Goal: Transaction & Acquisition: Purchase product/service

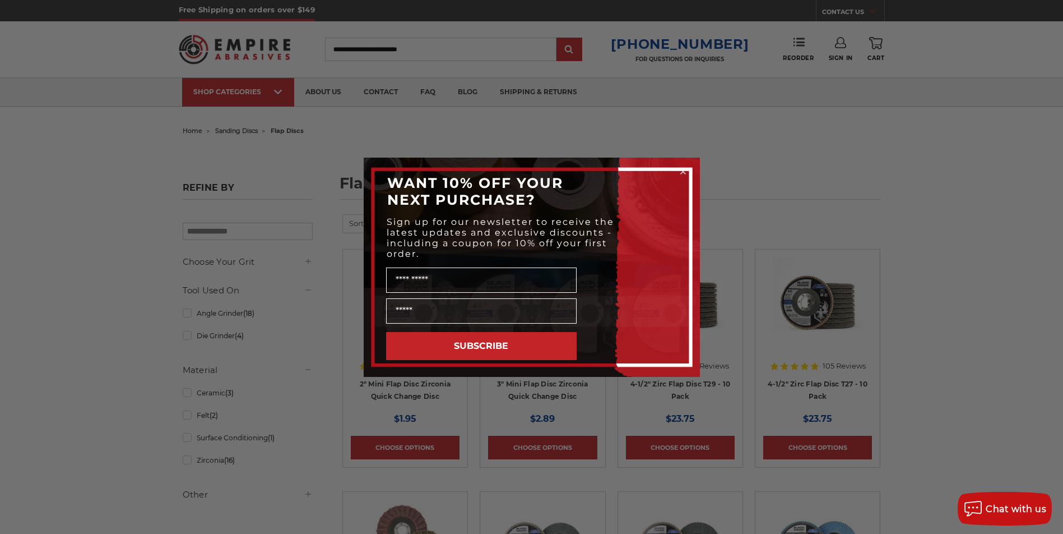
click at [485, 131] on div "Close dialog WANT 10% OFF YOUR NEXT PURCHASE? Sign up for our newsletter to rec…" at bounding box center [531, 267] width 1063 height 534
click at [938, 229] on div "Close dialog WANT 10% OFF YOUR NEXT PURCHASE? Sign up for our newsletter to rec…" at bounding box center [531, 267] width 1063 height 534
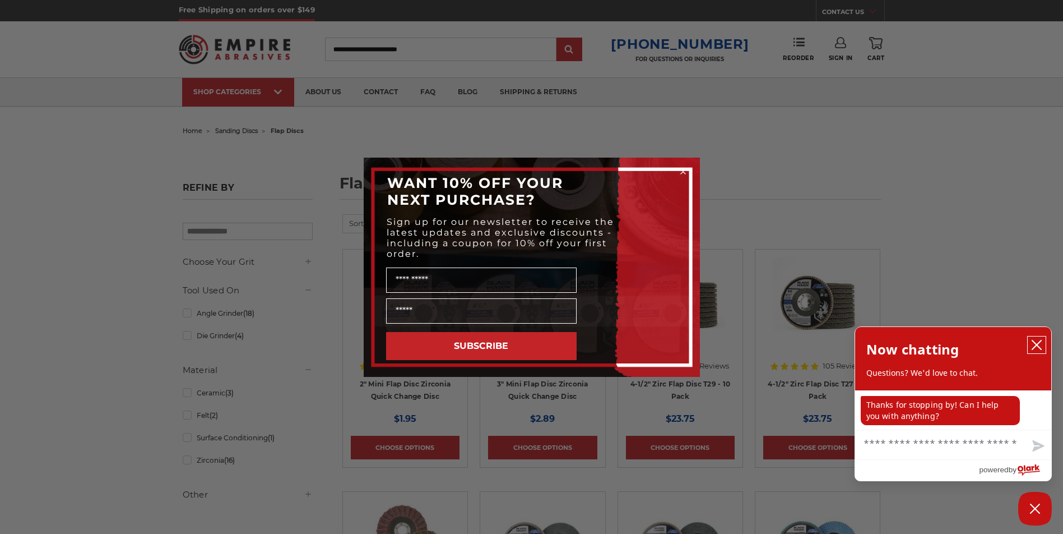
click at [1039, 345] on icon "close chatbox" at bounding box center [1036, 344] width 11 height 11
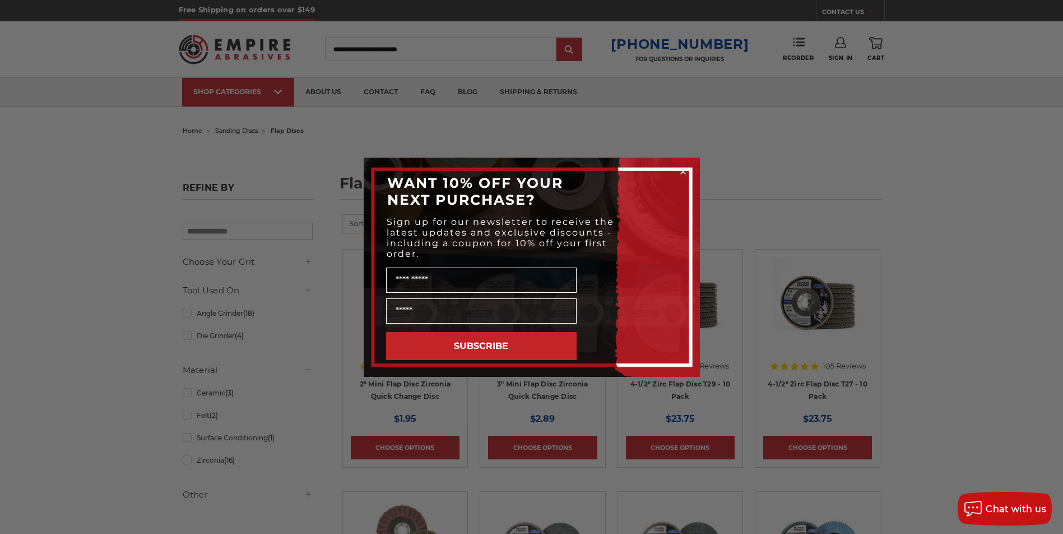
click at [684, 173] on icon "Close dialog" at bounding box center [683, 171] width 4 height 4
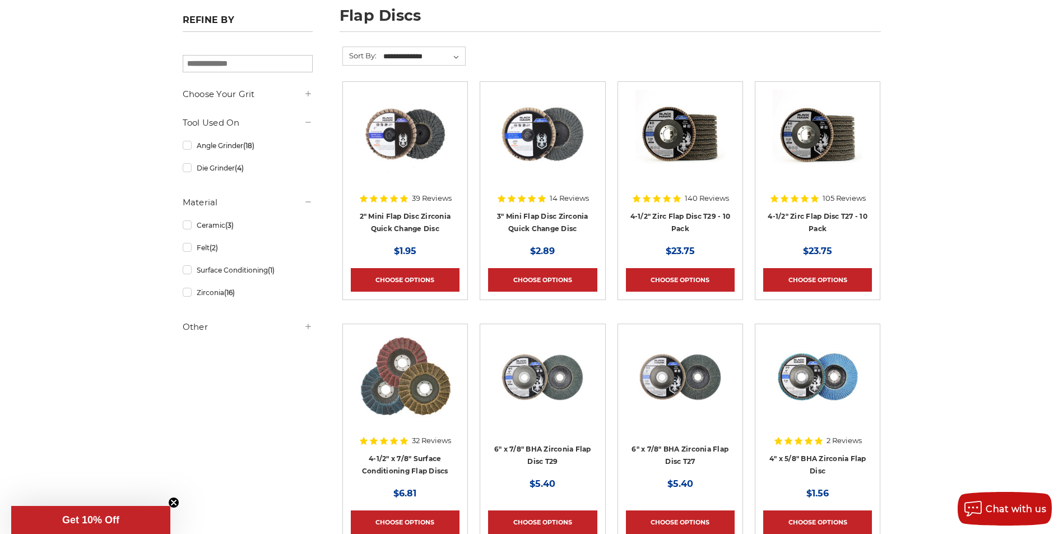
scroll to position [168, 0]
click at [192, 327] on h5 "Other" at bounding box center [248, 325] width 130 height 13
click at [307, 94] on icon at bounding box center [308, 93] width 9 height 9
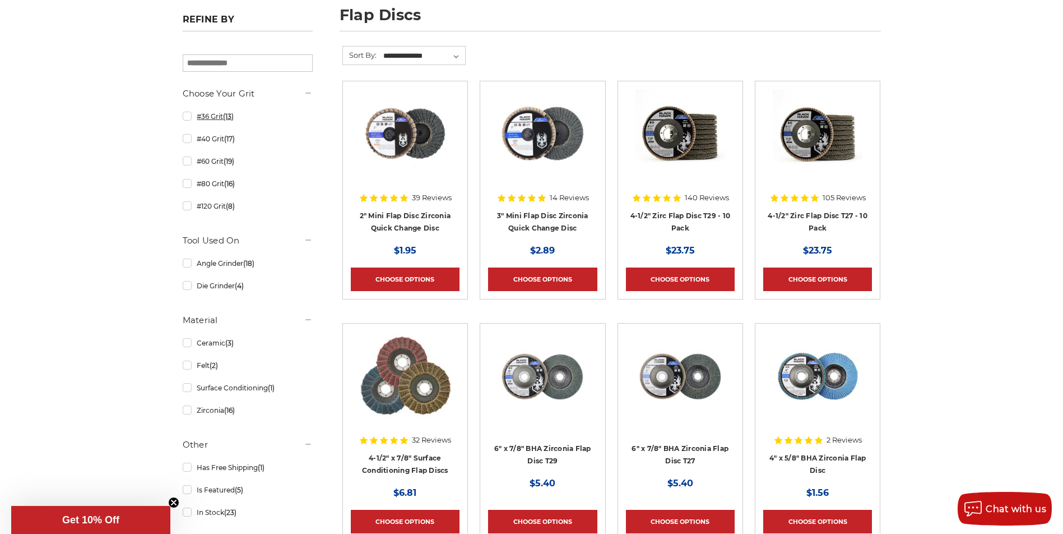
click at [210, 116] on link "#36 Grit (13)" at bounding box center [248, 116] width 130 height 20
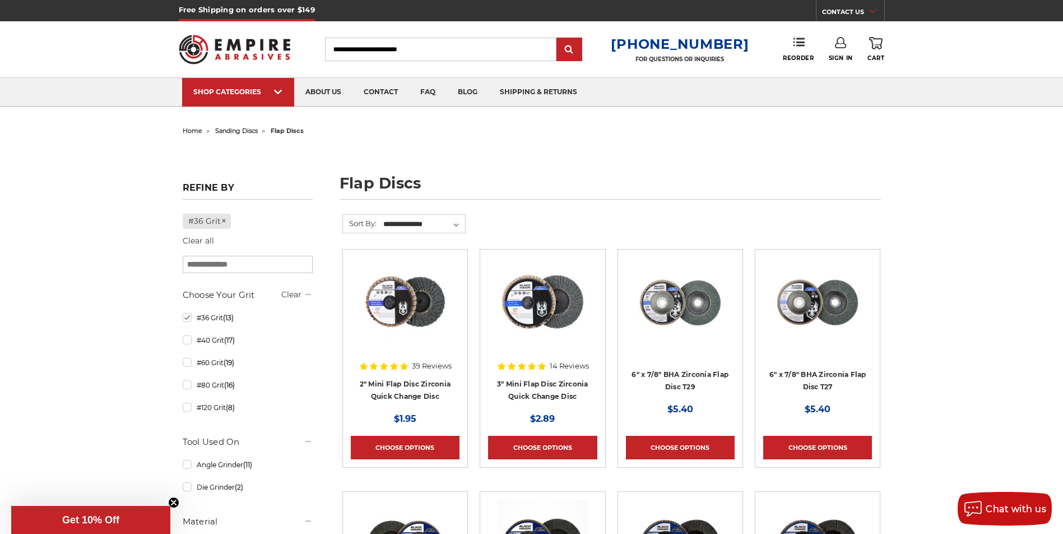
drag, startPoint x: 187, startPoint y: 263, endPoint x: 193, endPoint y: 265, distance: 6.3
click at [188, 264] on input "search" at bounding box center [248, 264] width 130 height 17
type input "**********"
click at [339, 46] on input "Search" at bounding box center [440, 50] width 231 height 24
type input "*"
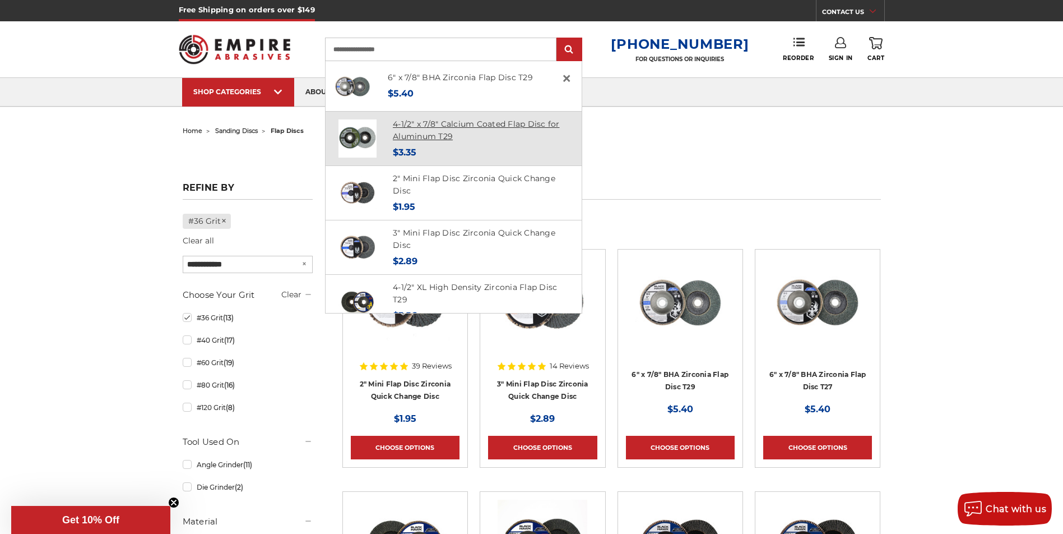
type input "**********"
click at [421, 125] on link "4-1/2" x 7/8" Calcium Coated Flap Disc for Aluminum T29" at bounding box center [476, 130] width 167 height 23
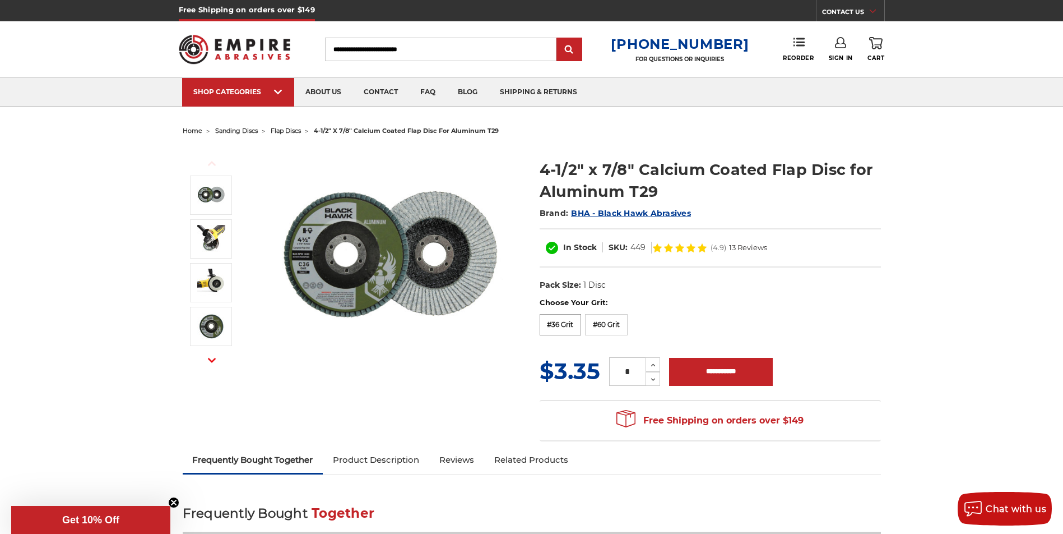
click at [557, 323] on label "#36 Grit" at bounding box center [561, 324] width 42 height 21
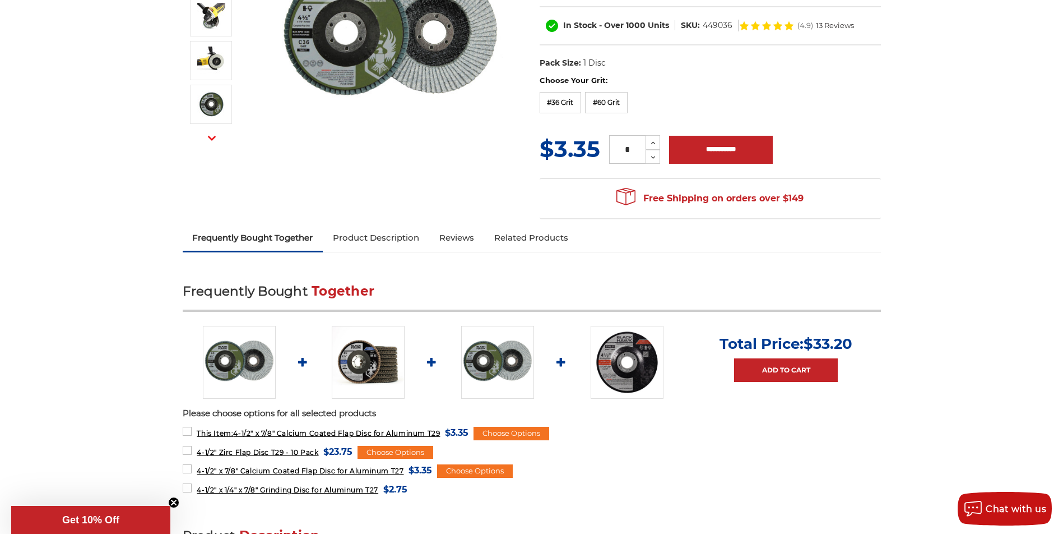
scroll to position [224, 0]
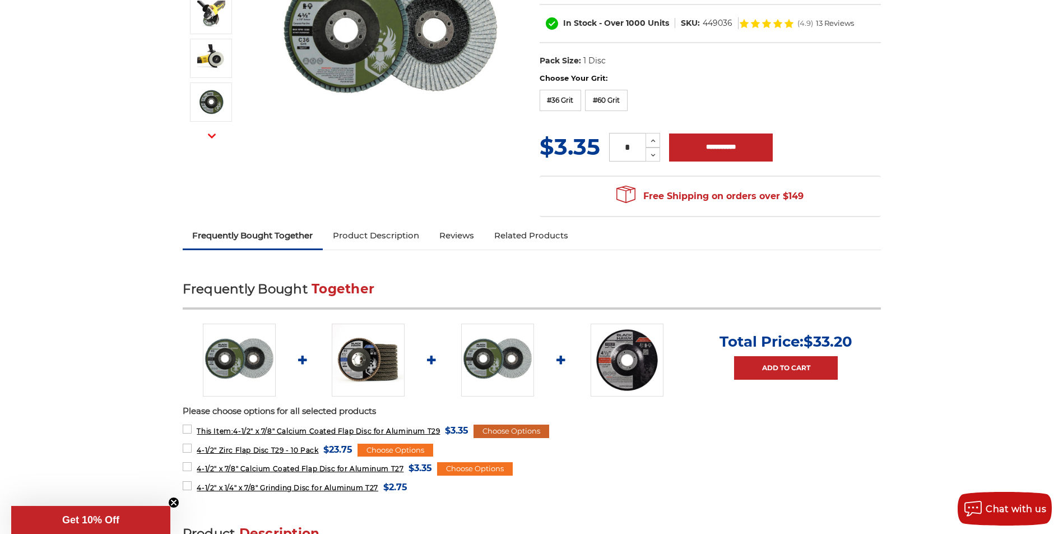
click at [505, 428] on div "Choose Options" at bounding box center [512, 430] width 76 height 13
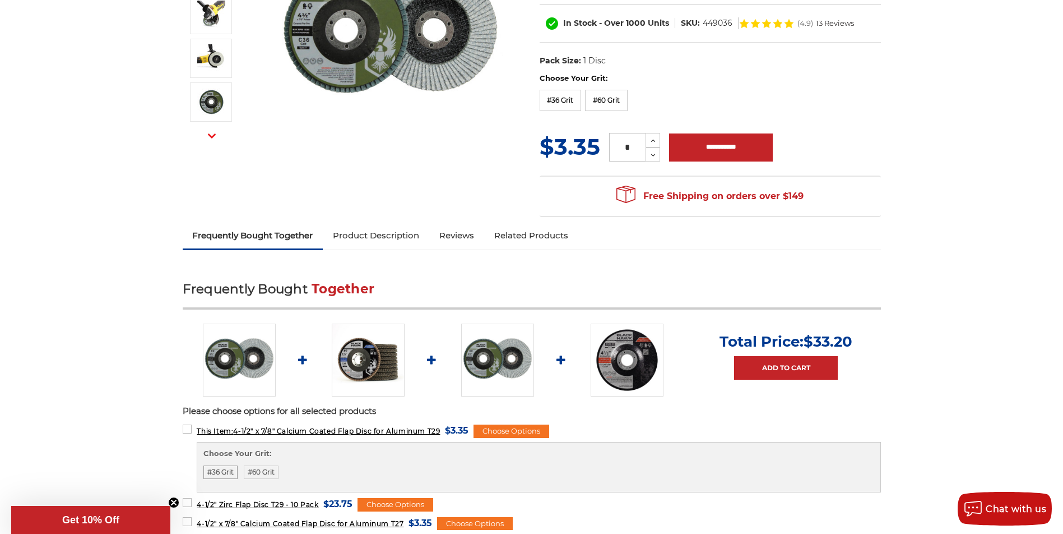
click at [220, 472] on label "#36 Grit" at bounding box center [220, 471] width 34 height 13
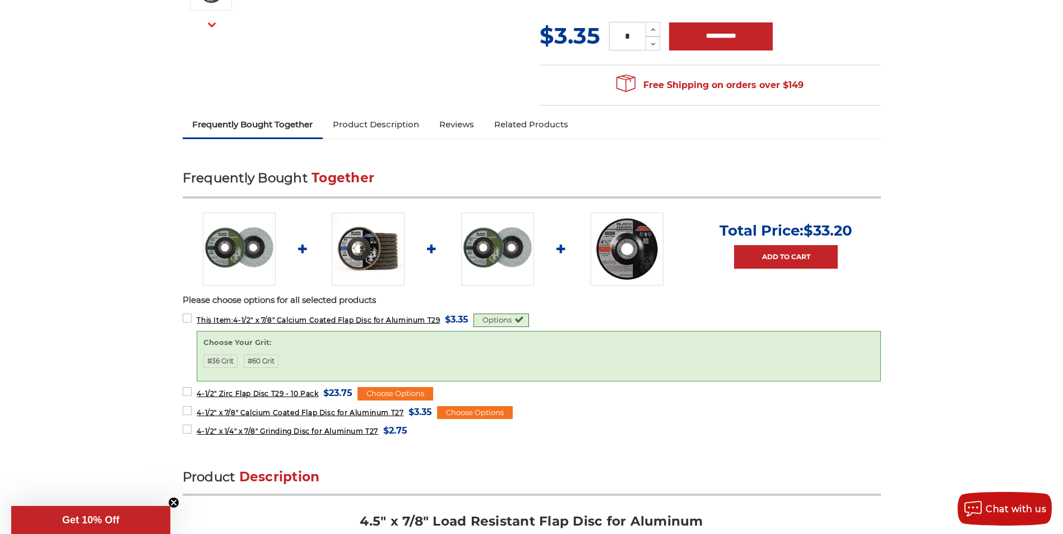
scroll to position [336, 0]
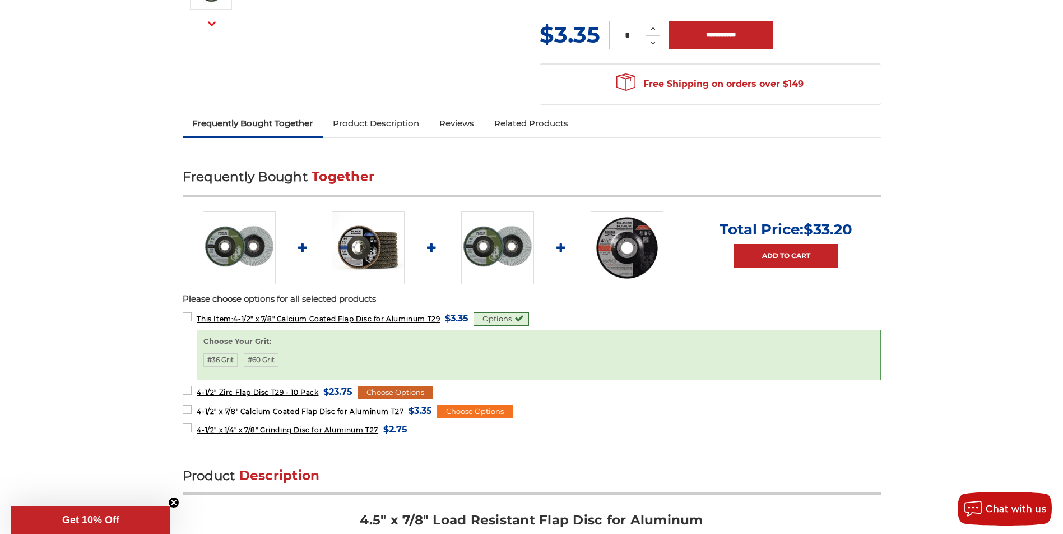
click at [377, 391] on div "Choose Options" at bounding box center [396, 392] width 76 height 13
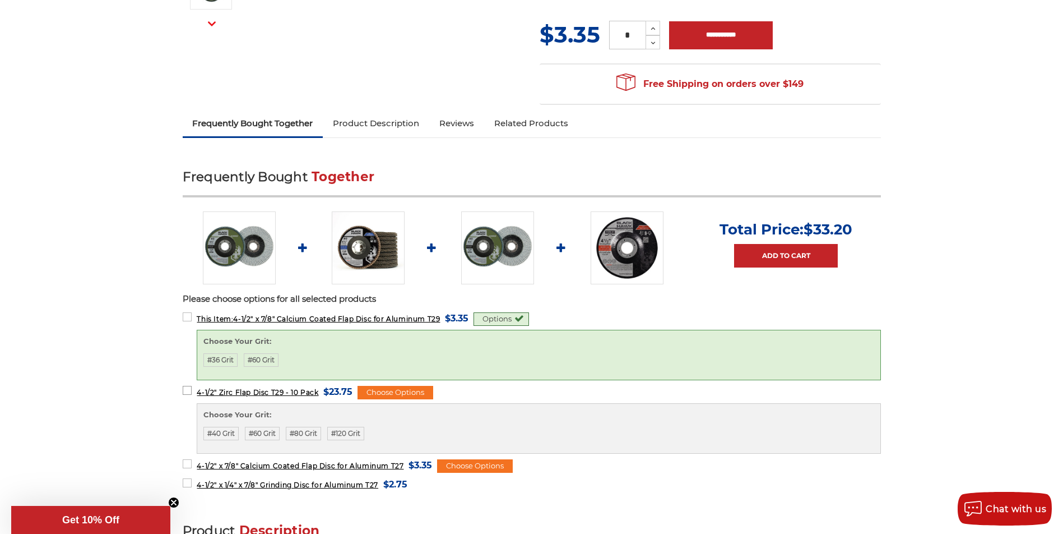
click at [185, 387] on label "4-1/2" Zirc Flap Disc T29 - 10 Pack MSRP: Was: Now: $23.75 (You save )" at bounding box center [268, 391] width 170 height 15
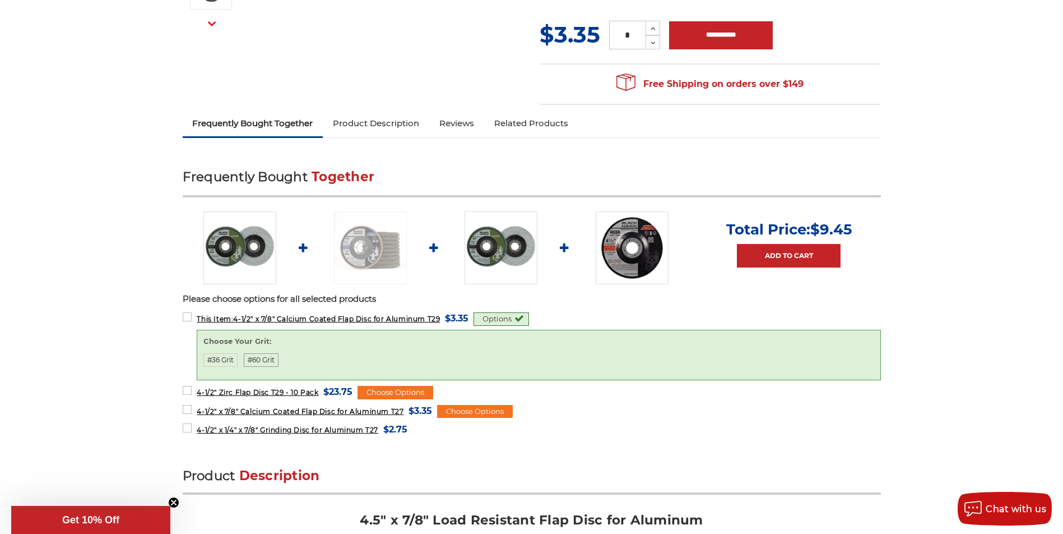
click at [265, 359] on label "#60 Grit" at bounding box center [261, 359] width 35 height 13
click at [226, 359] on label "#36 Grit" at bounding box center [220, 359] width 34 height 13
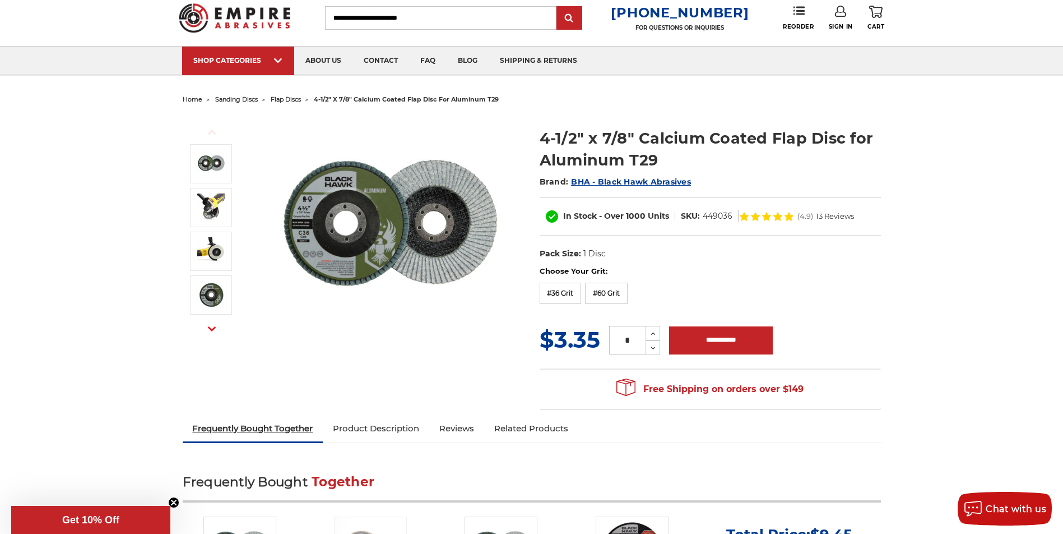
scroll to position [0, 0]
